Goal: Find specific page/section: Find specific page/section

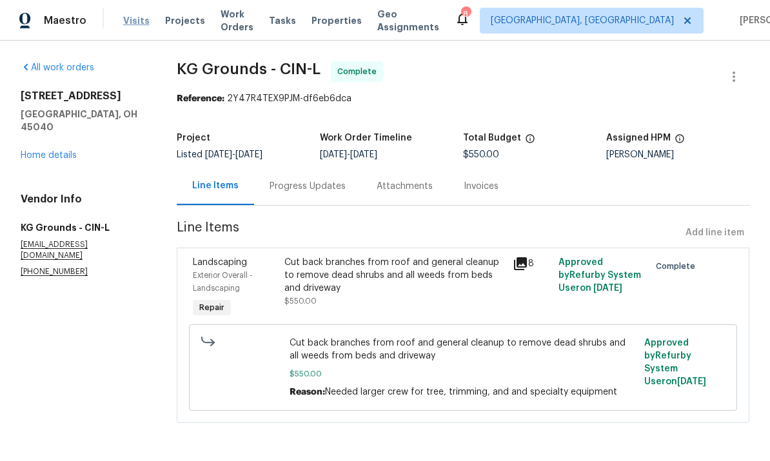
click at [130, 22] on span "Visits" at bounding box center [136, 20] width 26 height 13
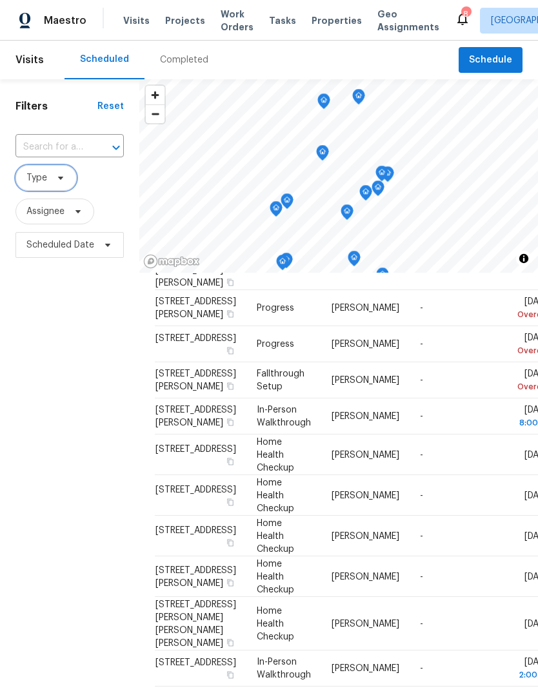
click at [38, 183] on span "Type" at bounding box center [36, 177] width 21 height 13
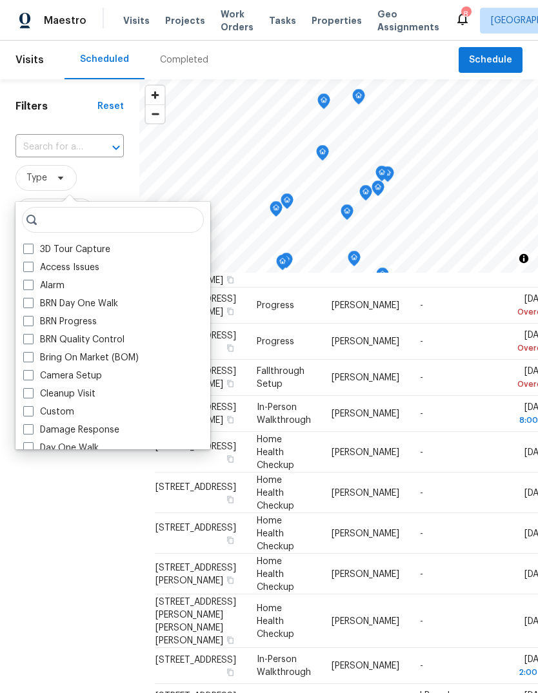
scroll to position [122, 0]
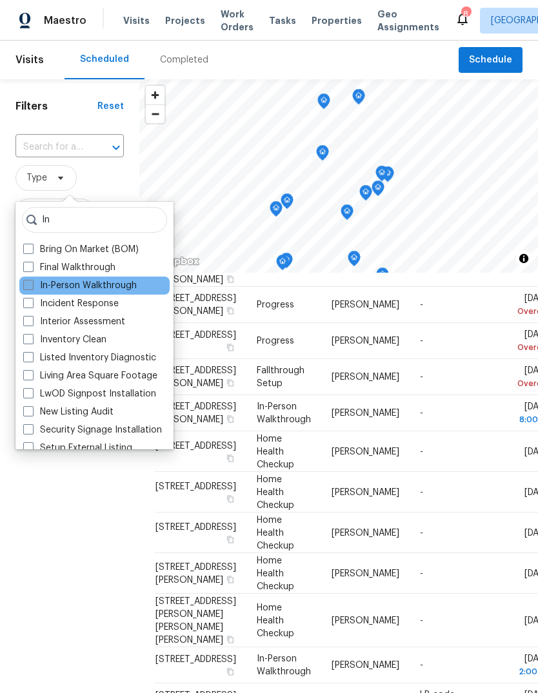
type input "In"
click at [41, 287] on label "In-Person Walkthrough" at bounding box center [79, 285] width 113 height 13
click at [32, 287] on input "In-Person Walkthrough" at bounding box center [27, 283] width 8 height 8
checkbox input "true"
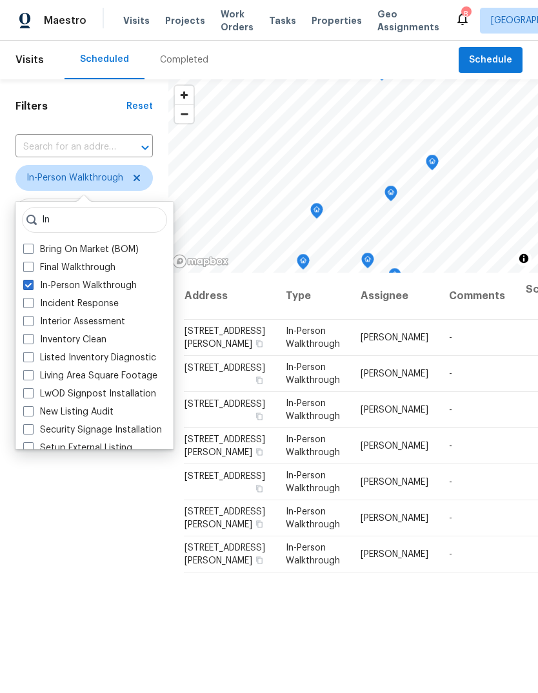
click at [67, 460] on div "Filters Reset ​ In-Person Walkthrough Assignee Scheduled Date" at bounding box center [84, 453] width 168 height 748
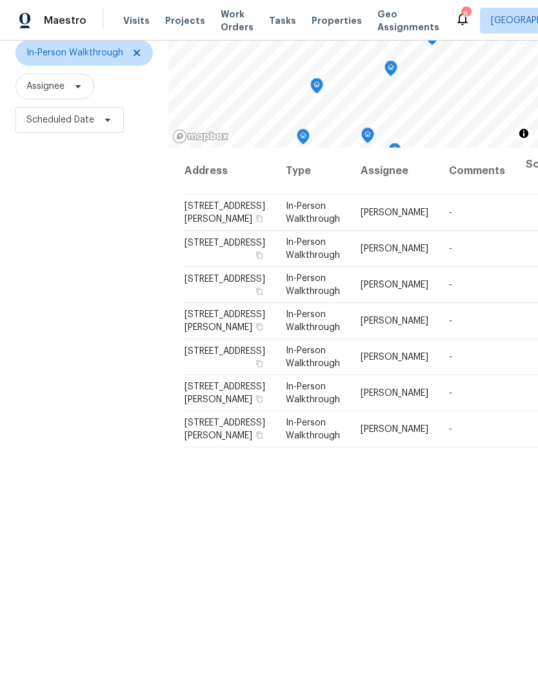
scroll to position [124, 0]
click at [113, 447] on div "Filters Reset ​ In-Person Walkthrough Assignee Scheduled Date" at bounding box center [84, 329] width 168 height 748
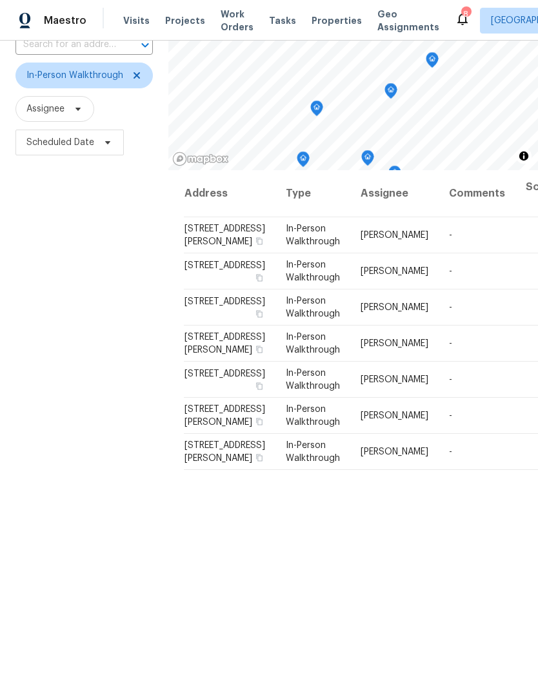
scroll to position [90, 0]
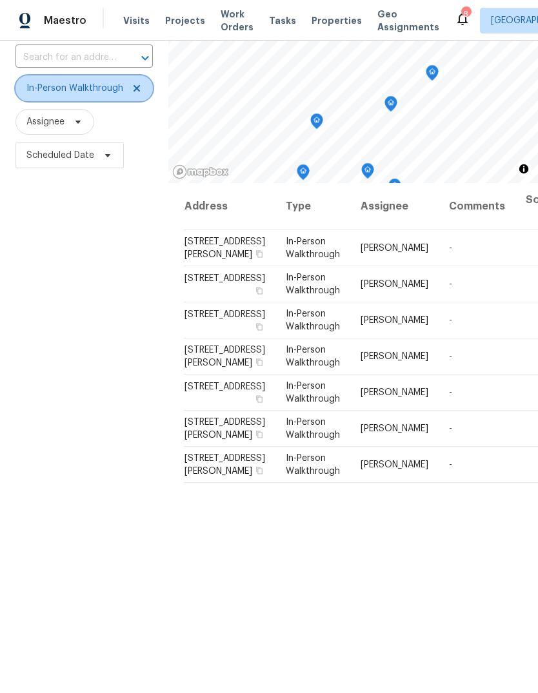
click at [137, 83] on icon at bounding box center [136, 88] width 10 height 10
